Goal: Check status: Check status

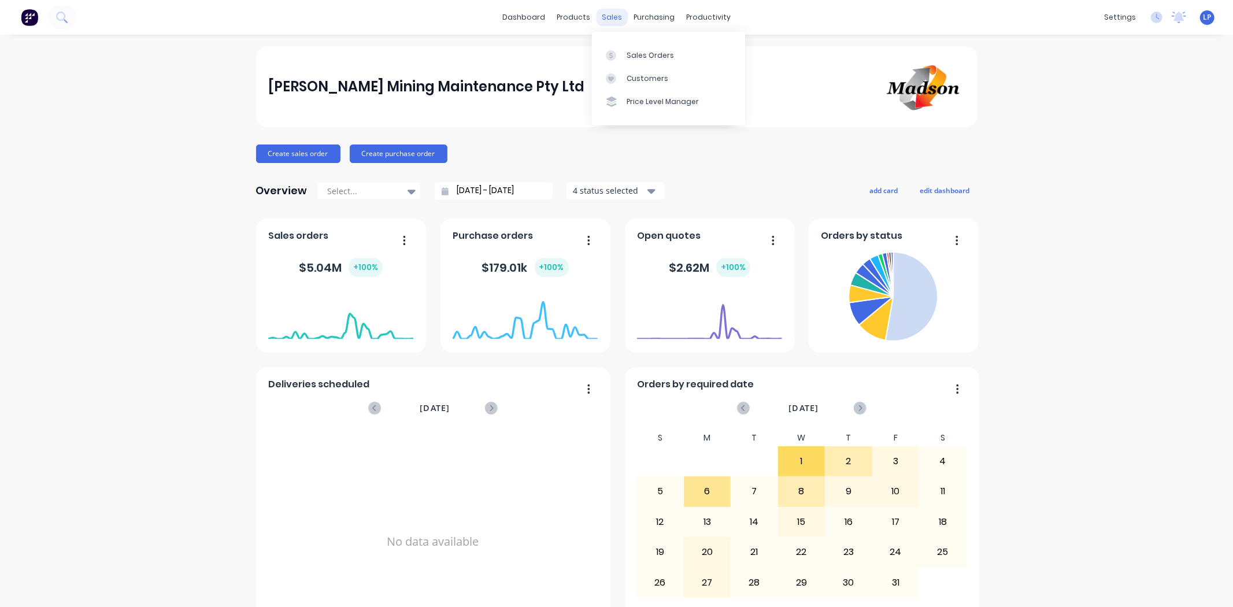
click at [596, 23] on div "sales" at bounding box center [612, 17] width 32 height 17
click at [631, 51] on div "Sales Orders" at bounding box center [649, 55] width 47 height 10
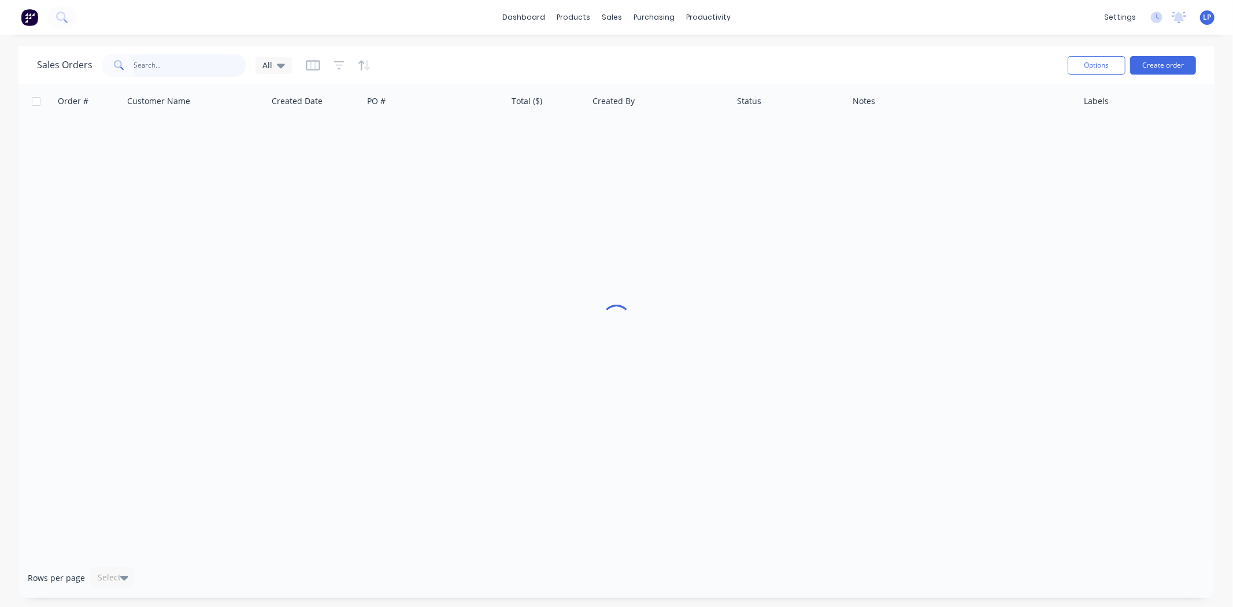
click at [175, 62] on input "text" at bounding box center [190, 65] width 113 height 23
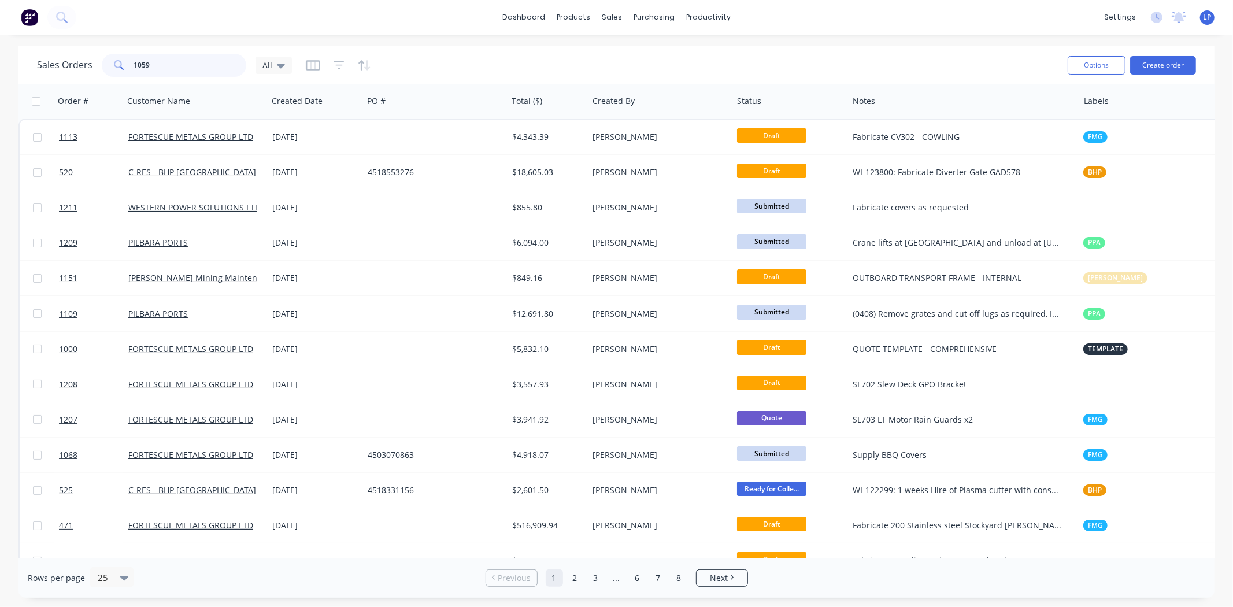
type input "1059"
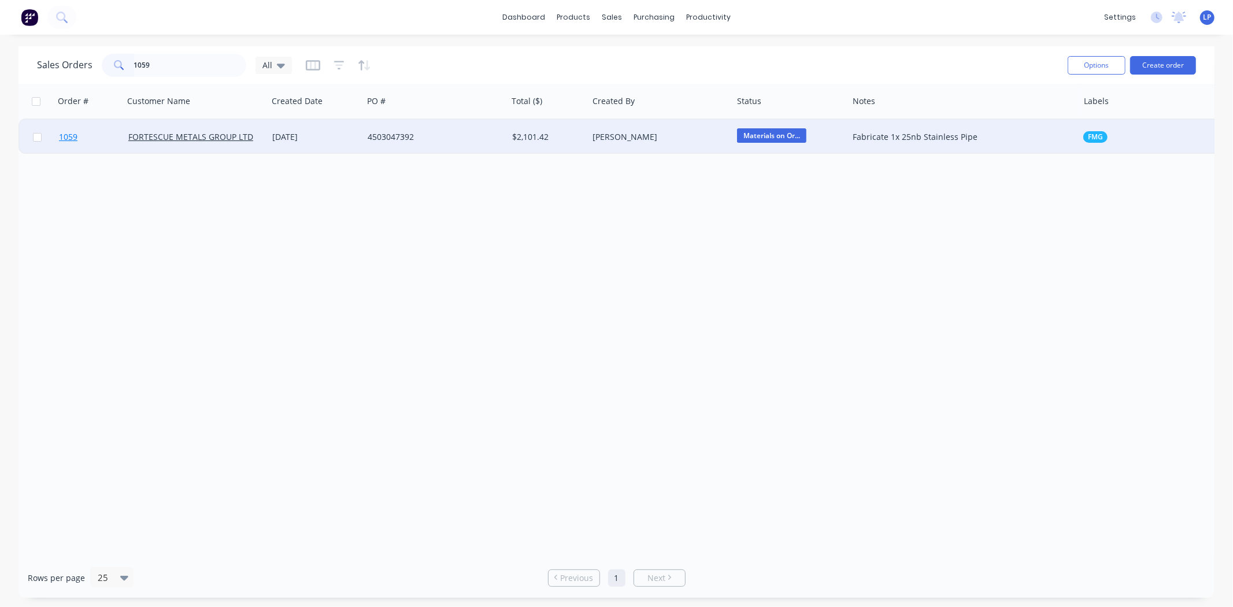
click at [81, 140] on link "1059" at bounding box center [93, 137] width 69 height 35
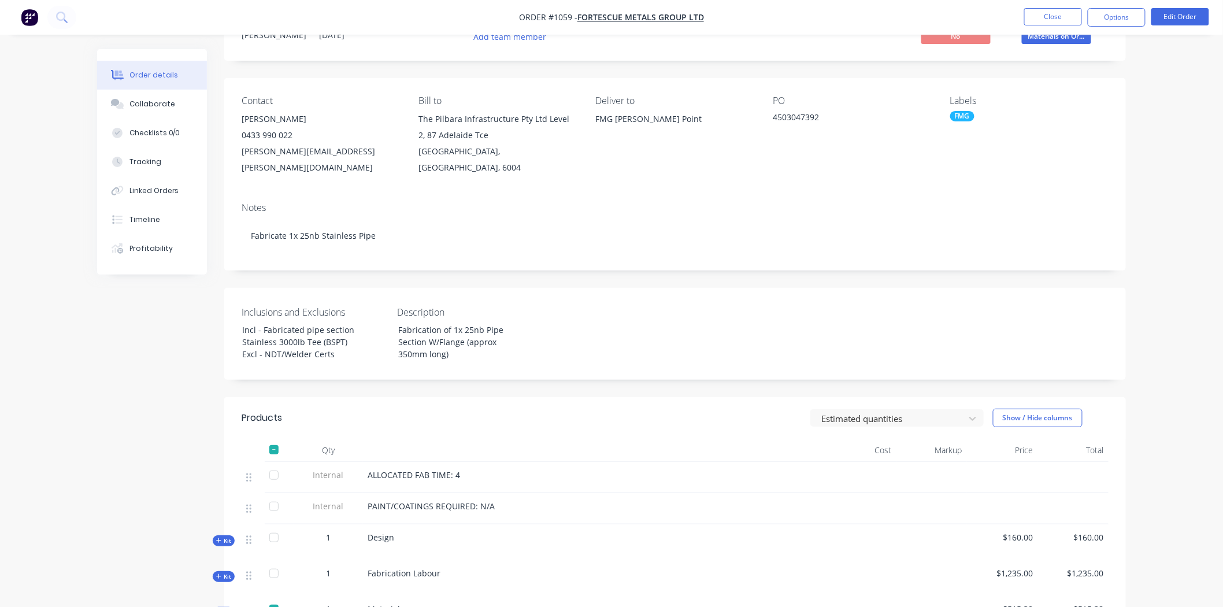
scroll to position [8, 0]
